Goal: Task Accomplishment & Management: Manage account settings

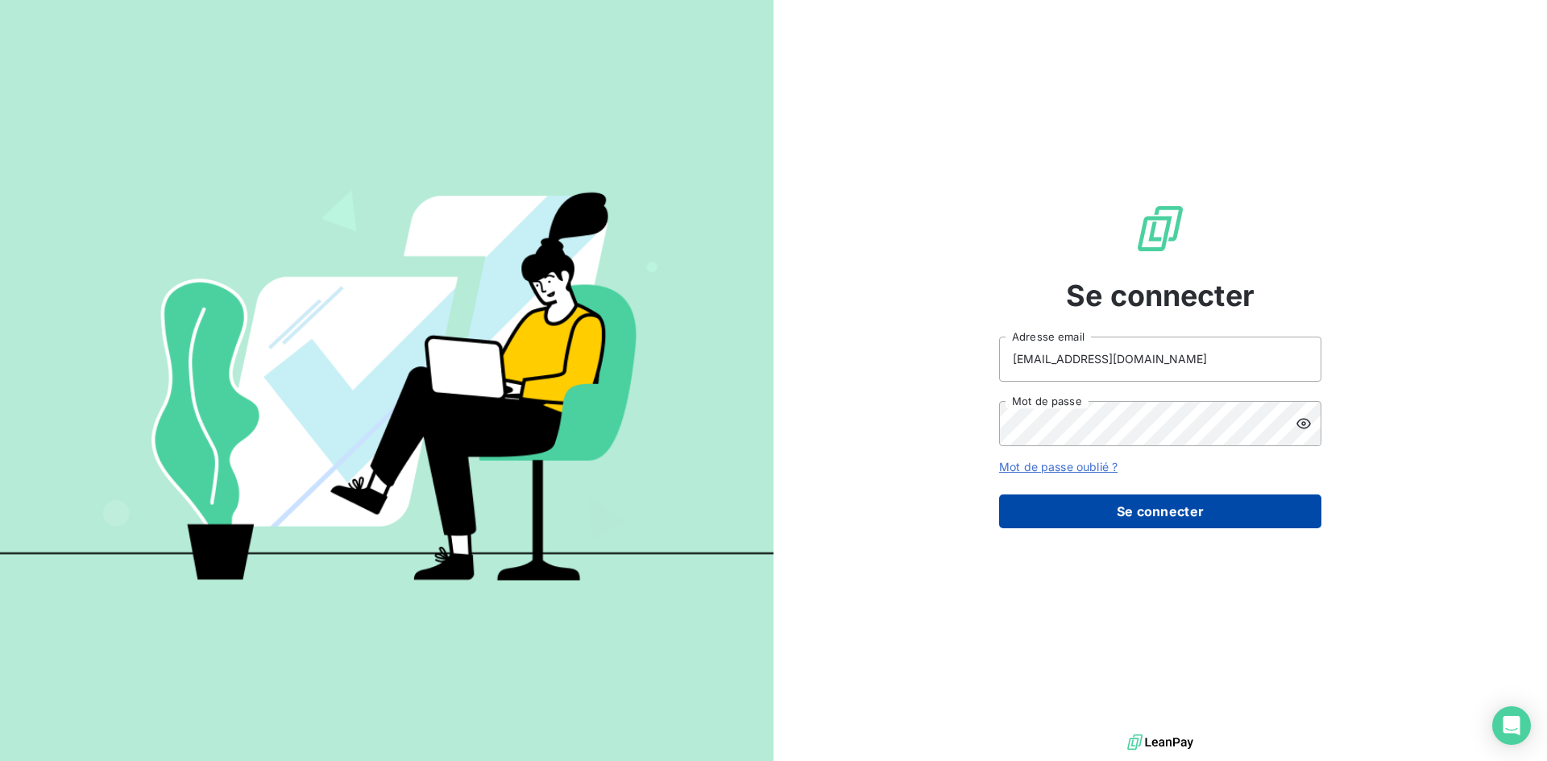
click at [1150, 508] on button "Se connecter" at bounding box center [1160, 512] width 322 height 34
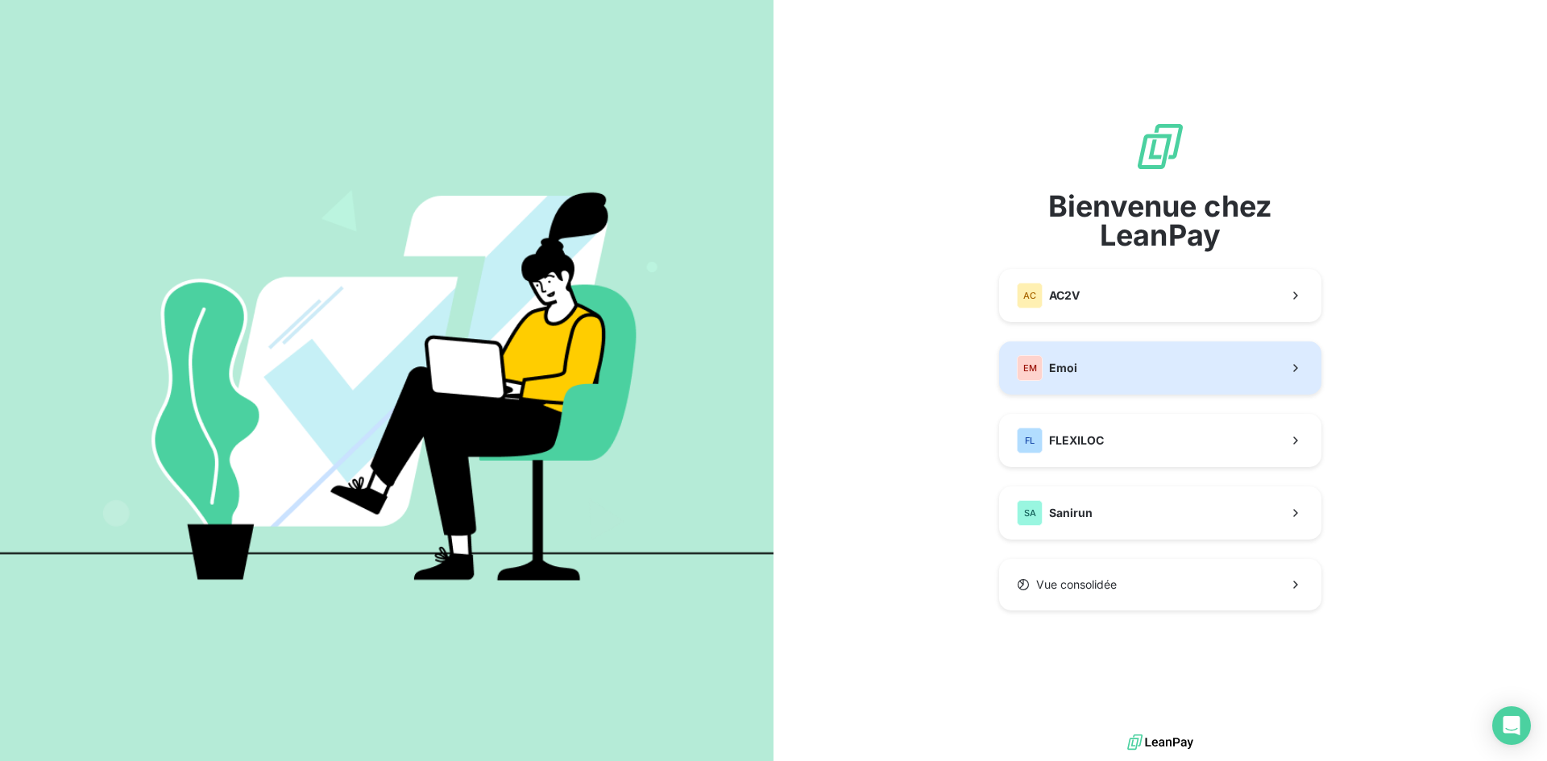
click at [1170, 373] on button "EM Emoi" at bounding box center [1160, 368] width 322 height 53
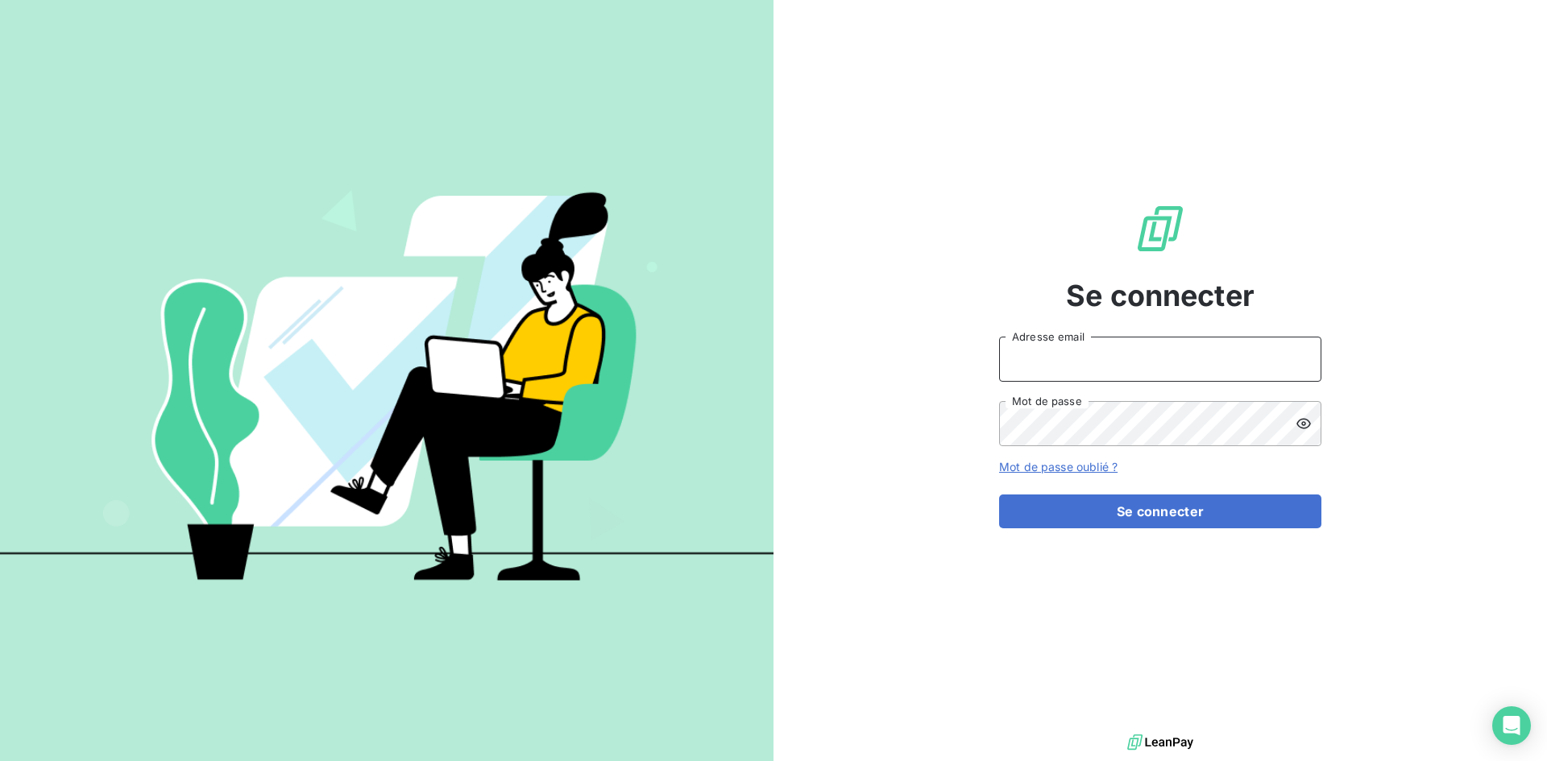
type input "[EMAIL_ADDRESS][DOMAIN_NAME]"
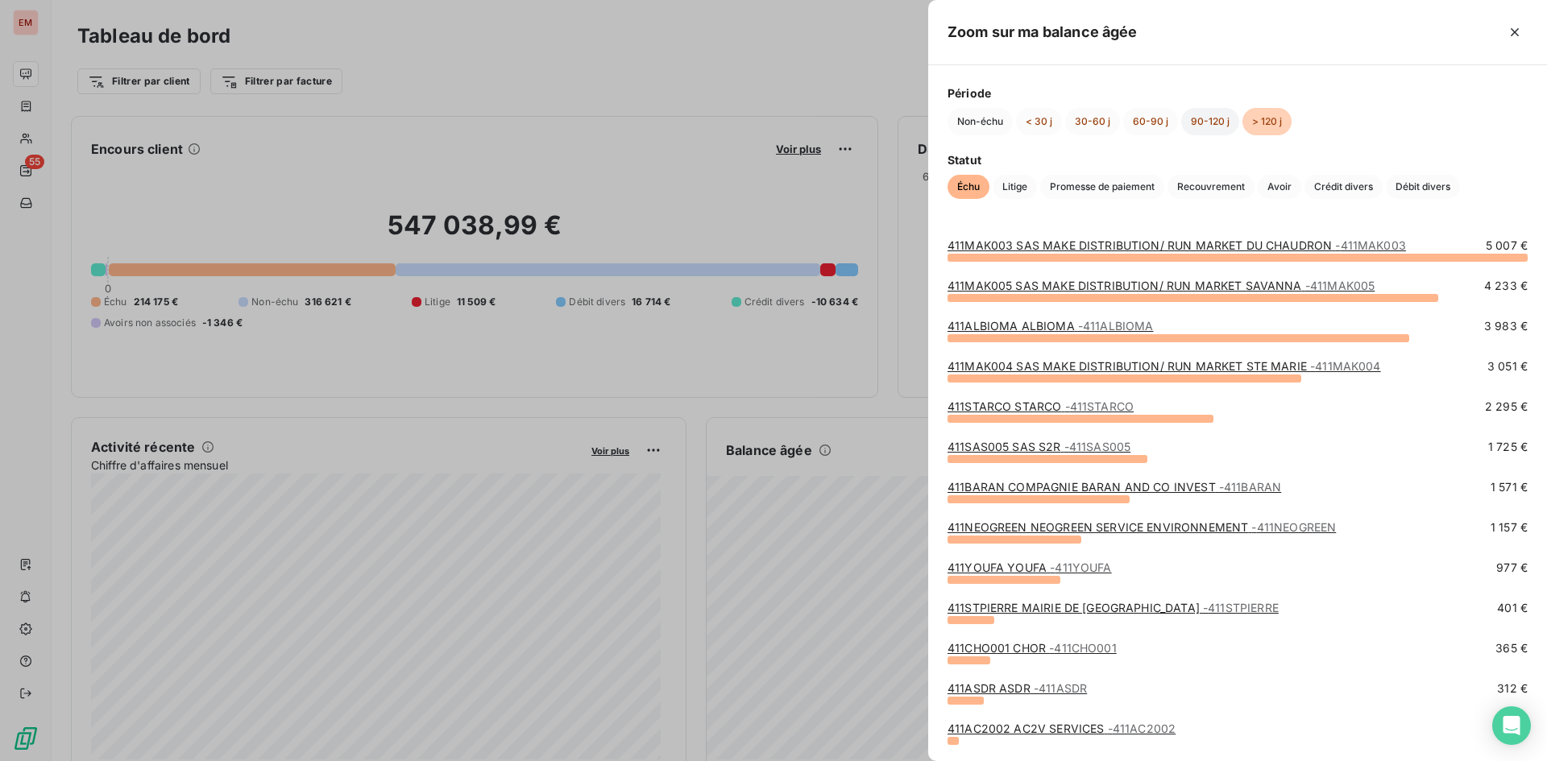
click at [1216, 126] on button "90-120 j" at bounding box center [1210, 121] width 58 height 27
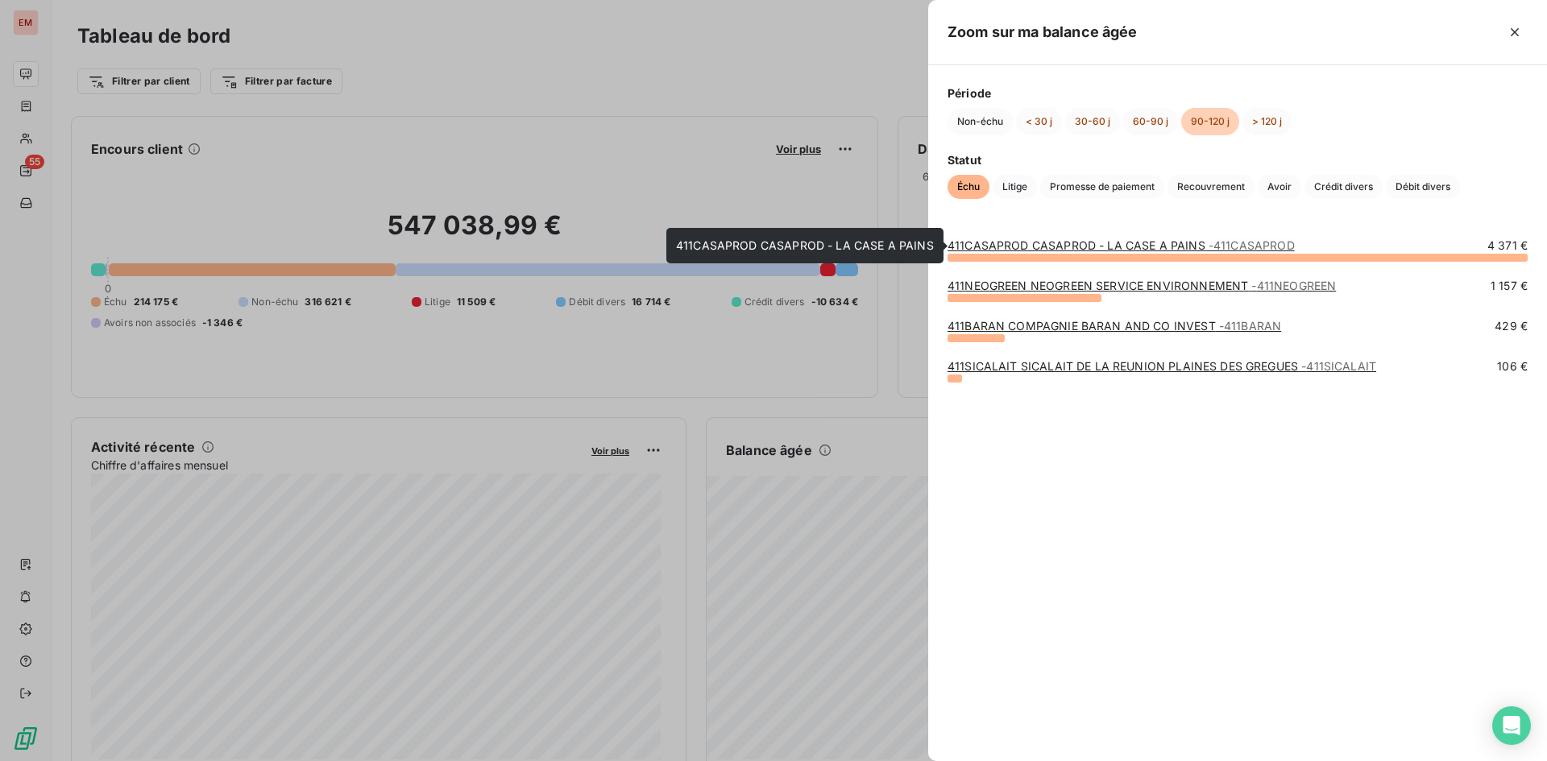
click at [1181, 247] on link "411CASAPROD CASAPROD - LA CASE A PAINS - 411CASAPROD" at bounding box center [1120, 245] width 347 height 14
